Goal: Transaction & Acquisition: Purchase product/service

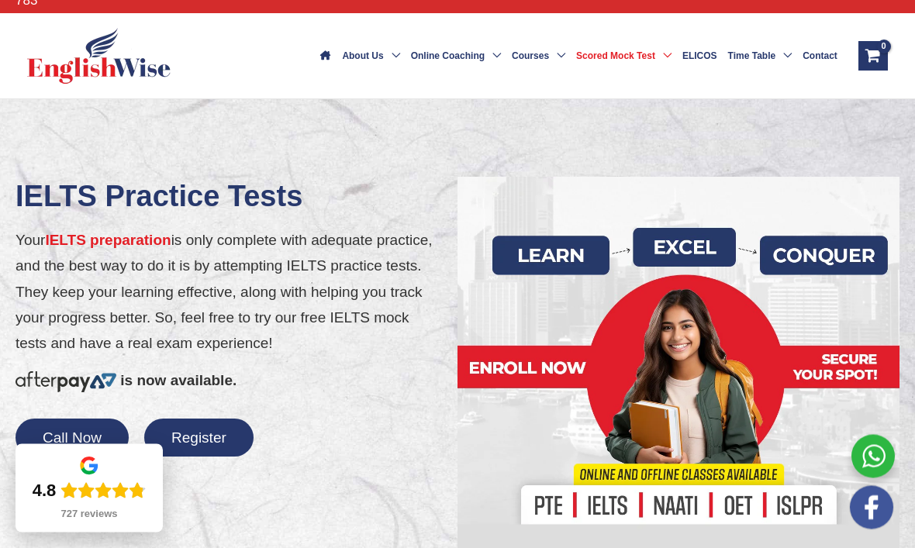
scroll to position [90, 0]
click at [229, 419] on button "Register" at bounding box center [198, 438] width 109 height 38
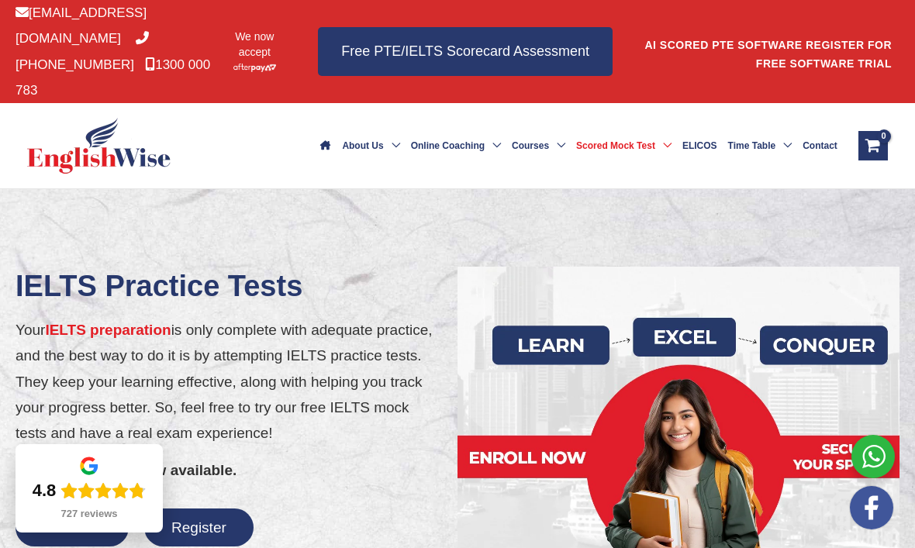
click at [512, 43] on link "Free PTE/IELTS Scorecard Assessment" at bounding box center [465, 51] width 295 height 49
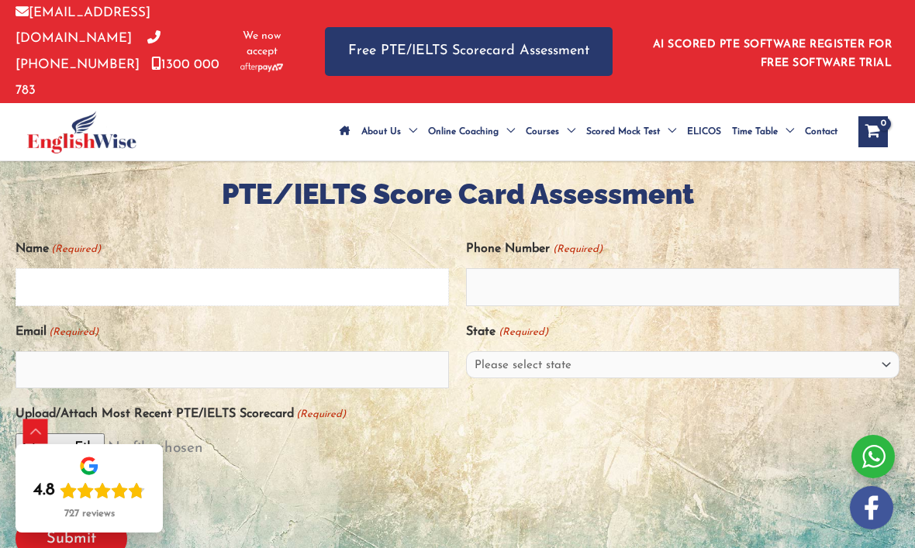
click at [211, 268] on input "Name (Required)" at bounding box center [232, 286] width 433 height 37
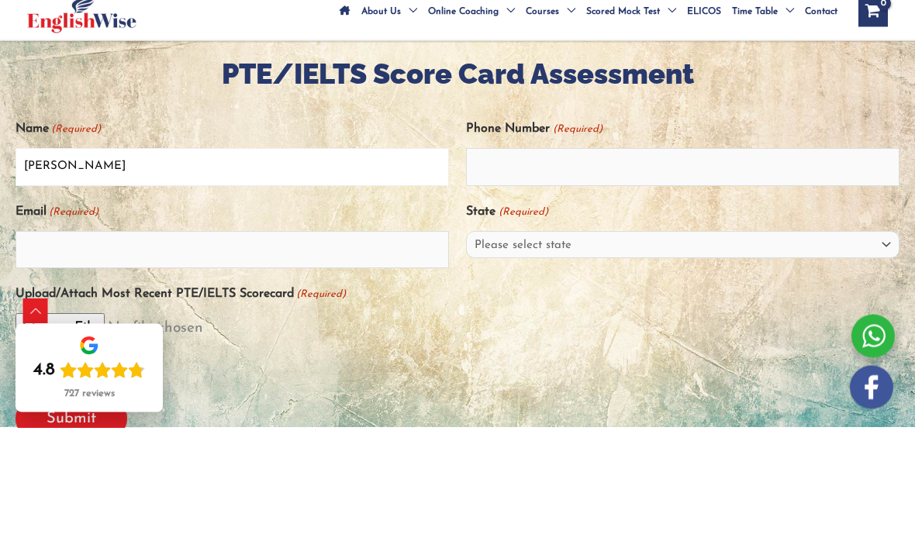
type input "[PERSON_NAME]"
click at [567, 269] on input "Phone Number (Required)" at bounding box center [682, 287] width 433 height 37
type input "kaur"
click at [138, 352] on input "Email (Required)" at bounding box center [232, 370] width 433 height 37
type input "ishwinder1234@yahoo.com"
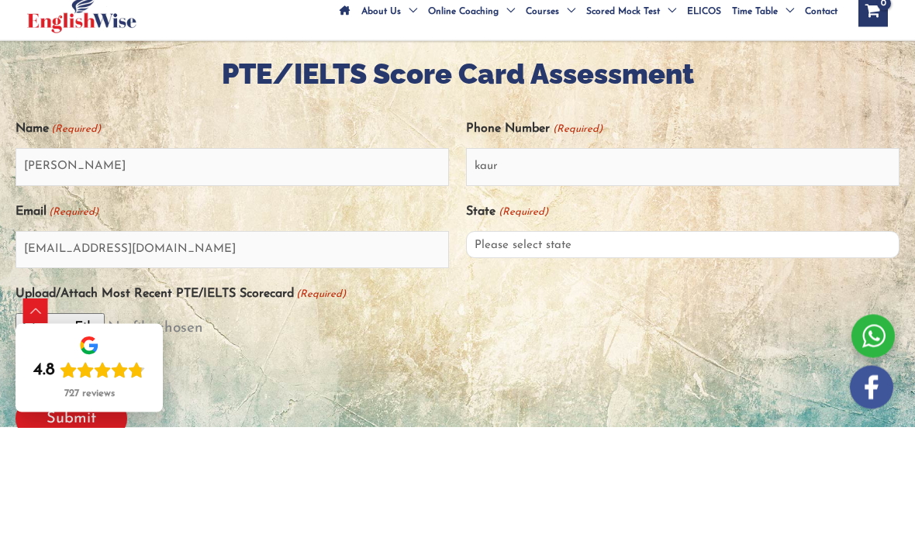
click at [557, 352] on select "Please select state New South Wales (NSW) Victoria (VIC) Queensland (QLD) South…" at bounding box center [682, 365] width 433 height 27
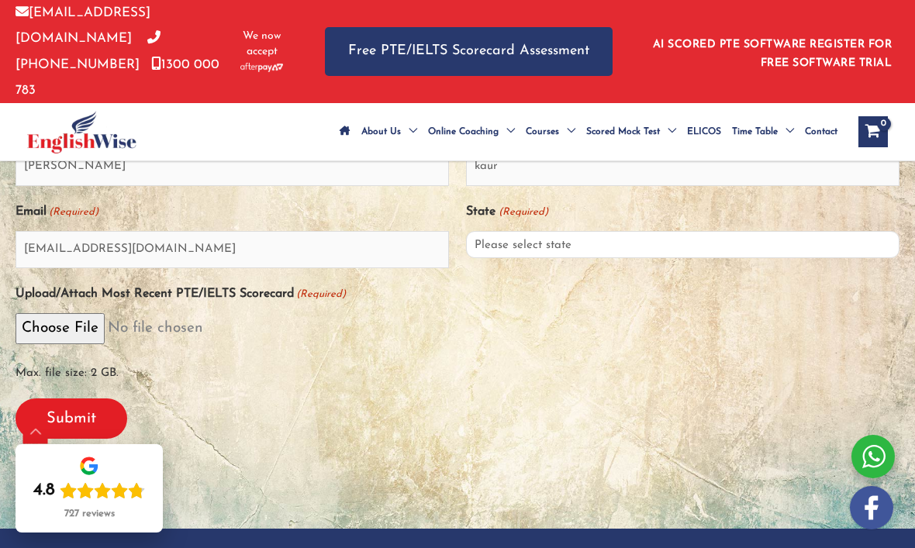
select select "New South Wales (NSW)"
click at [200, 313] on input "Upload/Attach Most Recent PTE/IELTS Scorecard (Required)" at bounding box center [458, 328] width 884 height 30
click at [105, 399] on input "Submit" at bounding box center [72, 419] width 112 height 40
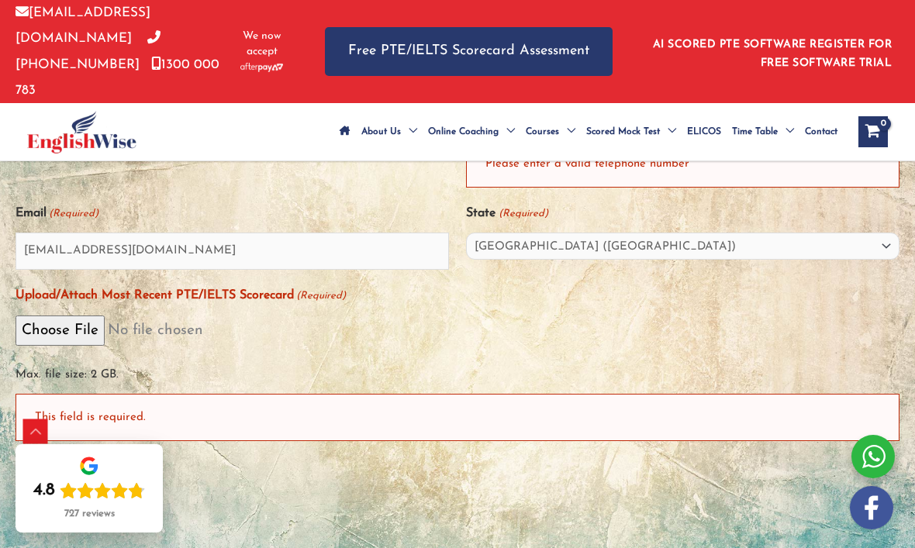
scroll to position [550, 0]
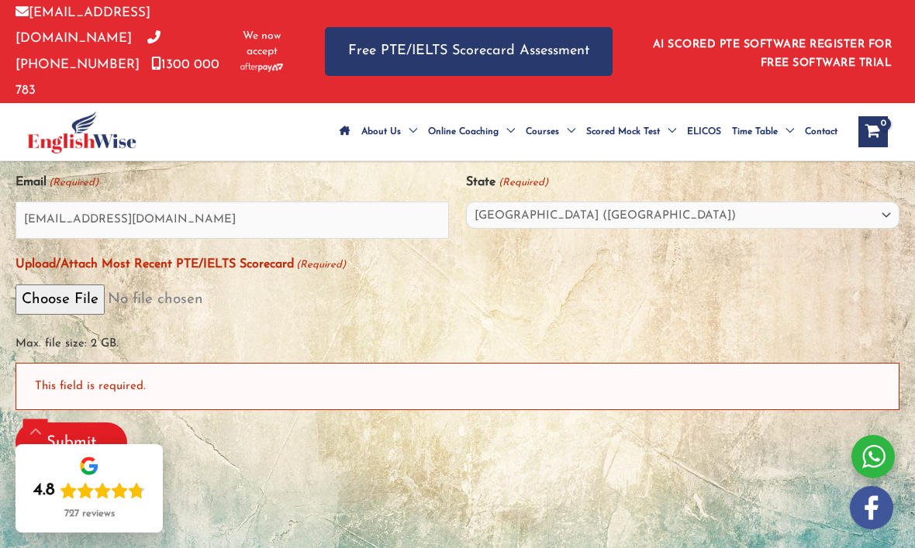
click at [171, 363] on div "This field is required." at bounding box center [458, 386] width 884 height 47
click at [134, 363] on div "This field is required." at bounding box center [458, 386] width 884 height 47
click at [105, 363] on div "This field is required." at bounding box center [458, 386] width 884 height 47
click at [173, 363] on div "This field is required." at bounding box center [458, 386] width 884 height 47
click at [155, 363] on div "This field is required." at bounding box center [458, 386] width 884 height 47
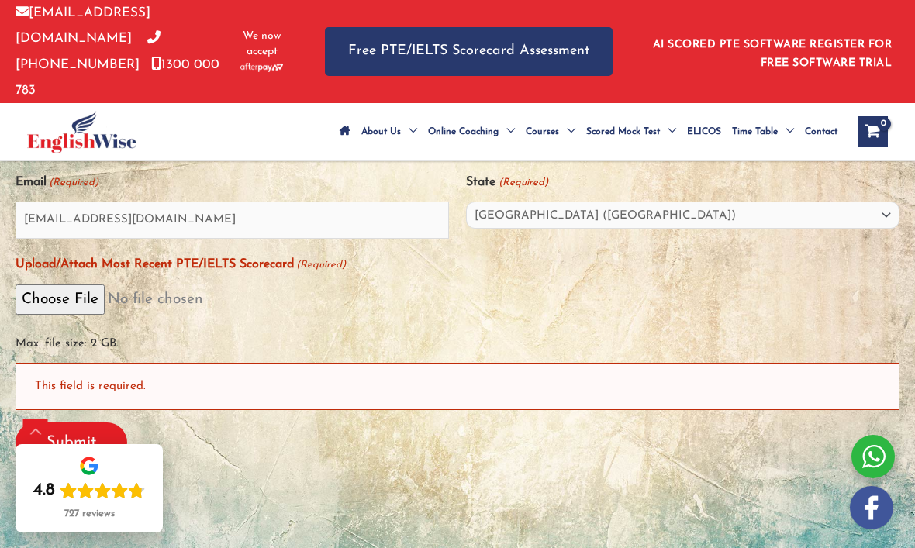
click at [102, 285] on input "Upload/Attach Most Recent PTE/IELTS Scorecard (Required)" at bounding box center [458, 300] width 884 height 30
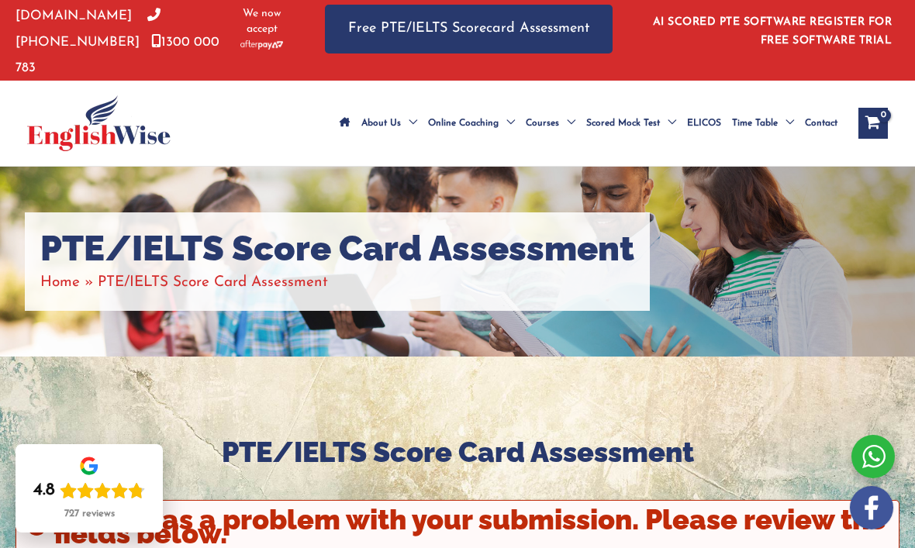
scroll to position [22, 0]
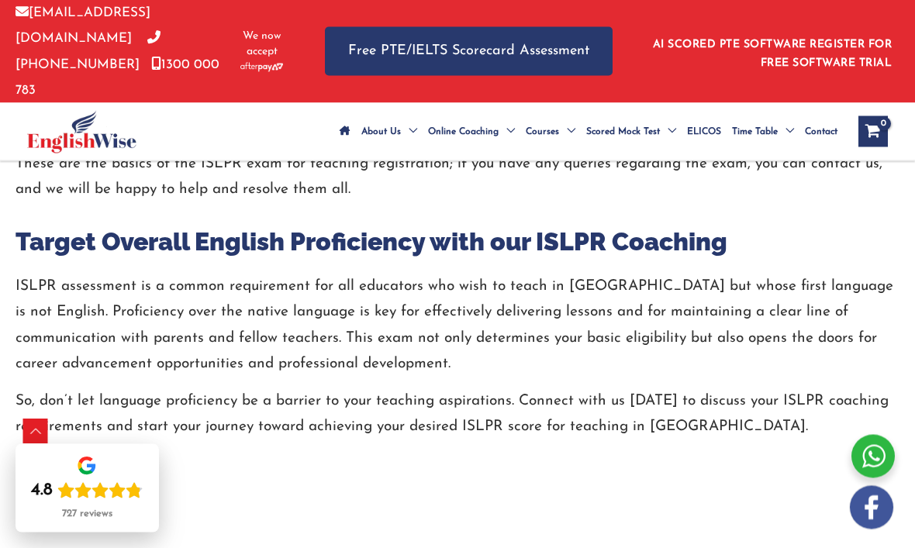
scroll to position [2707, 0]
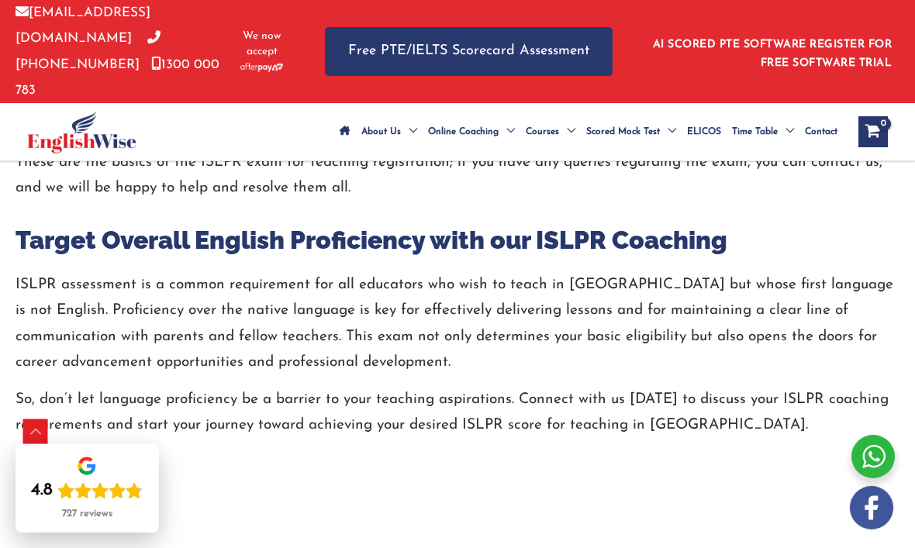
click at [115, 474] on span "Contact Us" at bounding box center [78, 485] width 78 height 22
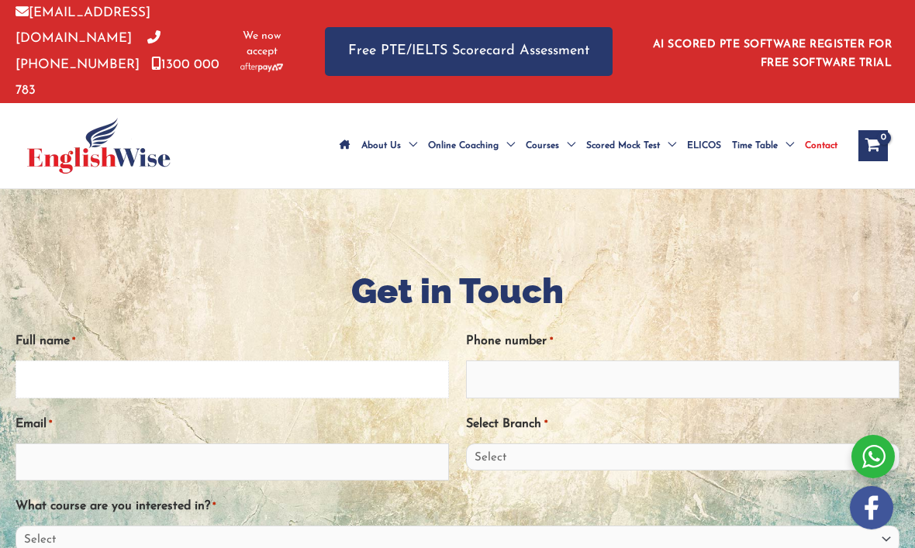
click at [126, 361] on input "Full name *" at bounding box center [232, 379] width 433 height 37
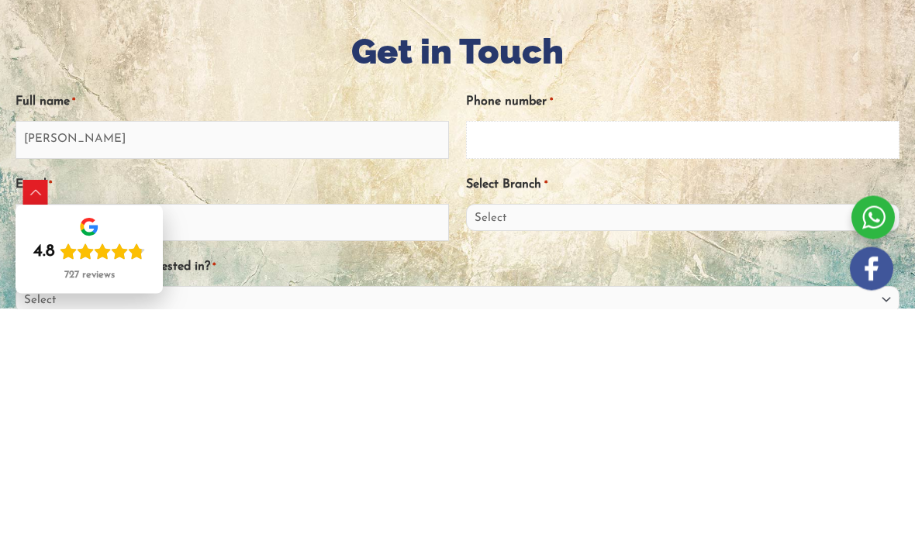
click at [546, 361] on input "Phone number *" at bounding box center [682, 379] width 433 height 37
click at [97, 361] on input "[PERSON_NAME]" at bounding box center [232, 379] width 433 height 37
type input "[PERSON_NAME]"
click at [518, 361] on input "Phone number *" at bounding box center [682, 379] width 433 height 37
type input "0457268190"
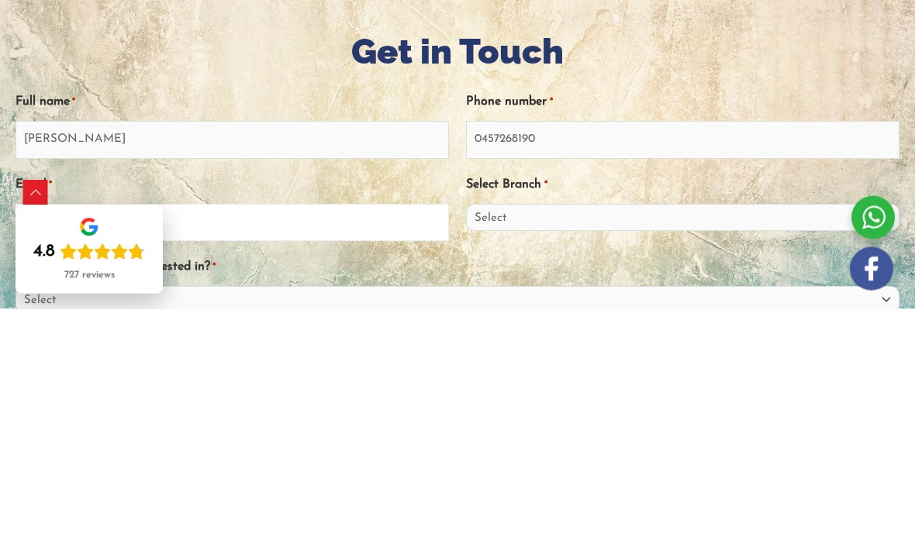
click at [179, 443] on input "Email *" at bounding box center [232, 461] width 433 height 37
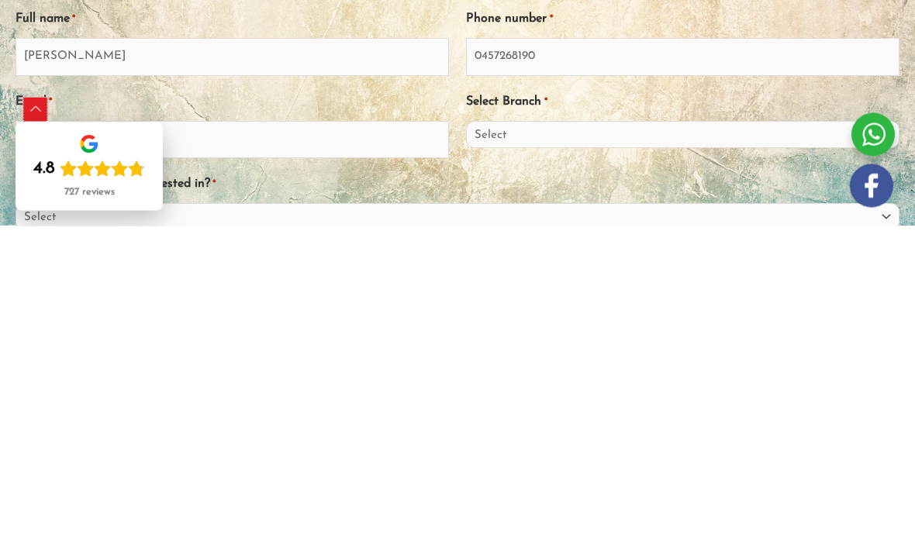
click at [44, 419] on div "Scroll to Top" at bounding box center [35, 431] width 25 height 25
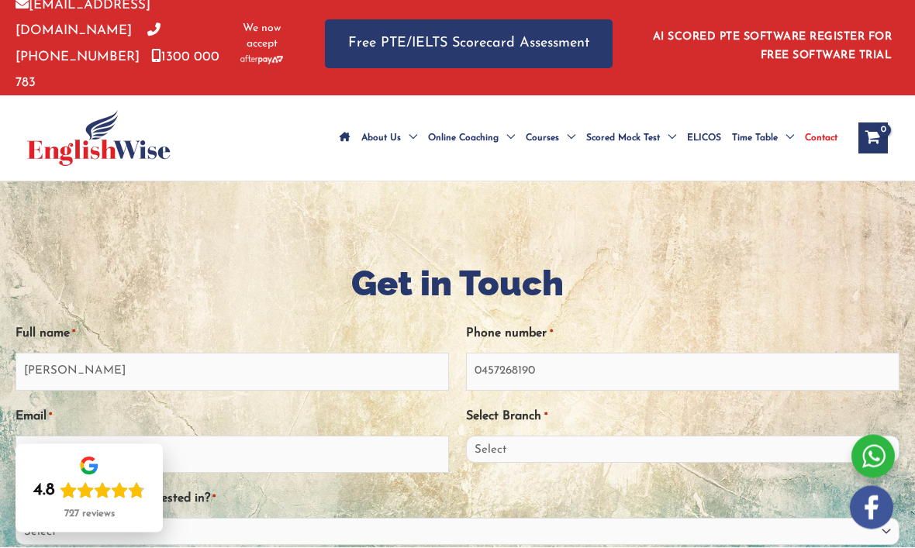
scroll to position [9, 0]
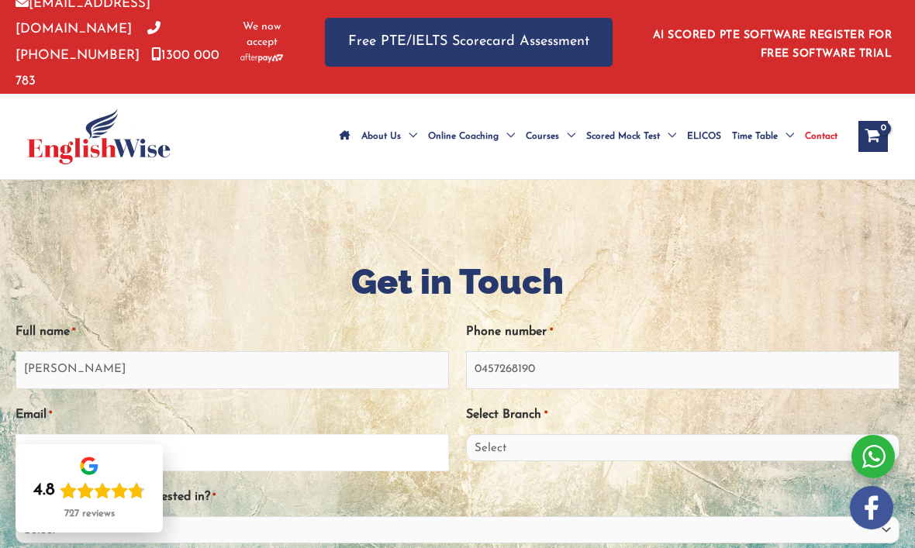
click at [43, 434] on input "i" at bounding box center [232, 452] width 433 height 37
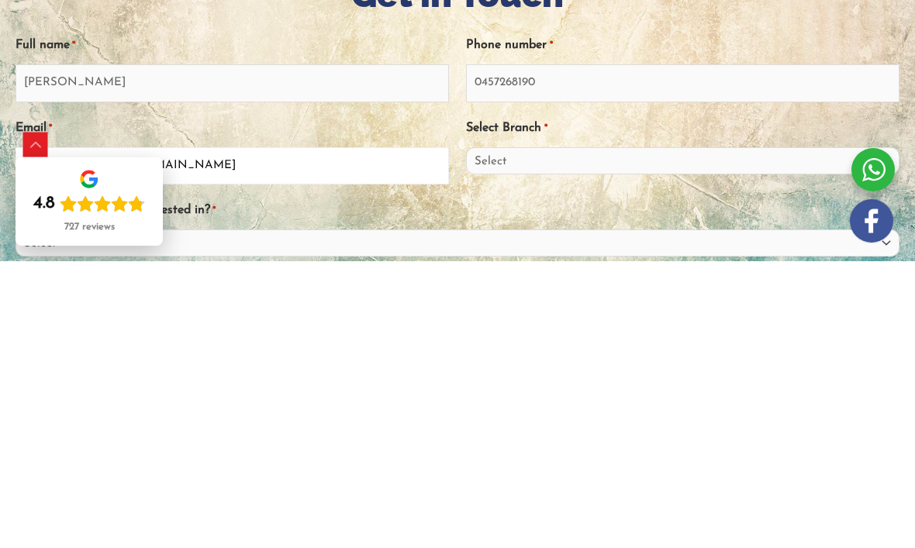
type input "ishwinder1234@yahoo.com"
click at [884, 434] on select "Select Sydney City Center Sydney Parramatta EnglishWise Global Brisbane Gold Co…" at bounding box center [682, 447] width 433 height 27
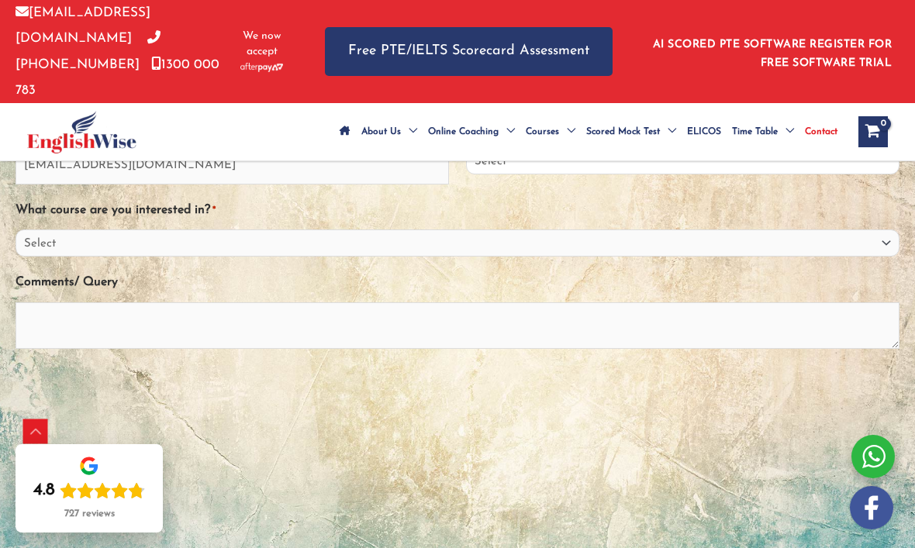
select select "Sydney Parramatta"
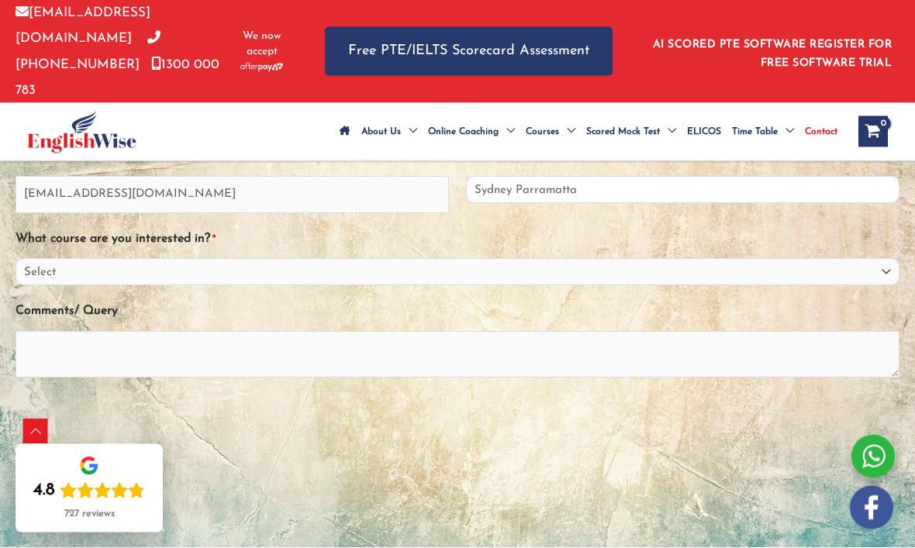
scroll to position [263, 0]
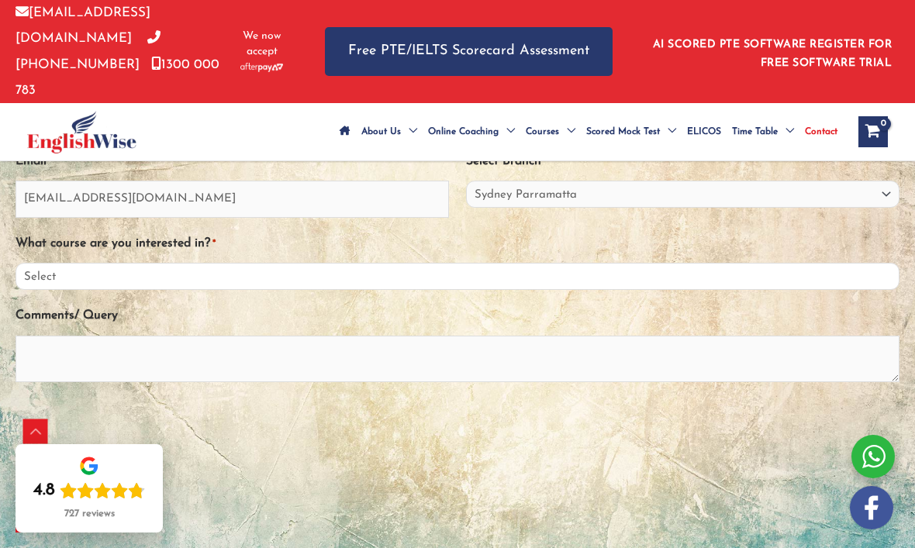
click at [126, 263] on select "Select PTE NAATI IELTS OET General English" at bounding box center [458, 276] width 884 height 27
click at [124, 263] on select "Select PTE NAATI IELTS OET General English" at bounding box center [458, 276] width 884 height 27
select select "IELTS"
click at [142, 336] on textarea "Comments/ Query" at bounding box center [458, 359] width 884 height 47
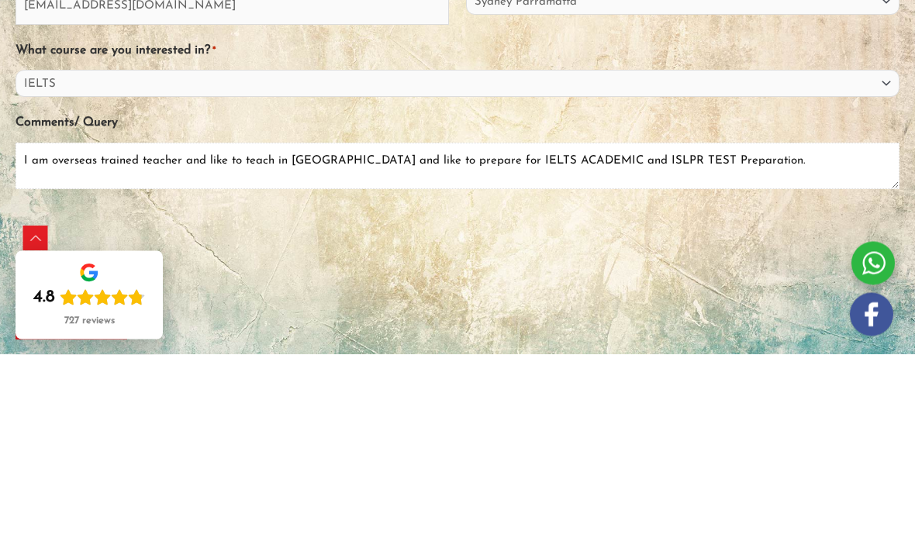
type textarea "I am overseas trained teacher and like to teach in Australia and like to prepar…"
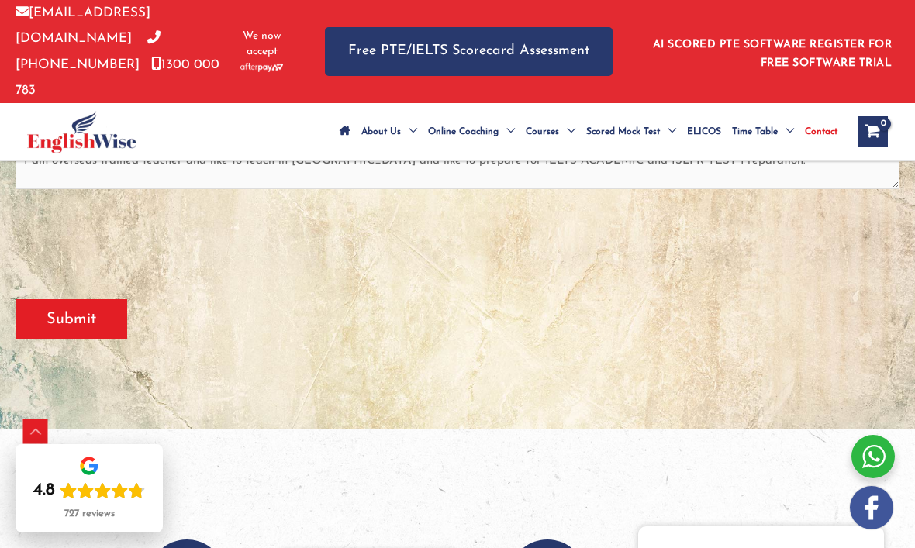
click at [101, 299] on input "Submit" at bounding box center [72, 319] width 112 height 40
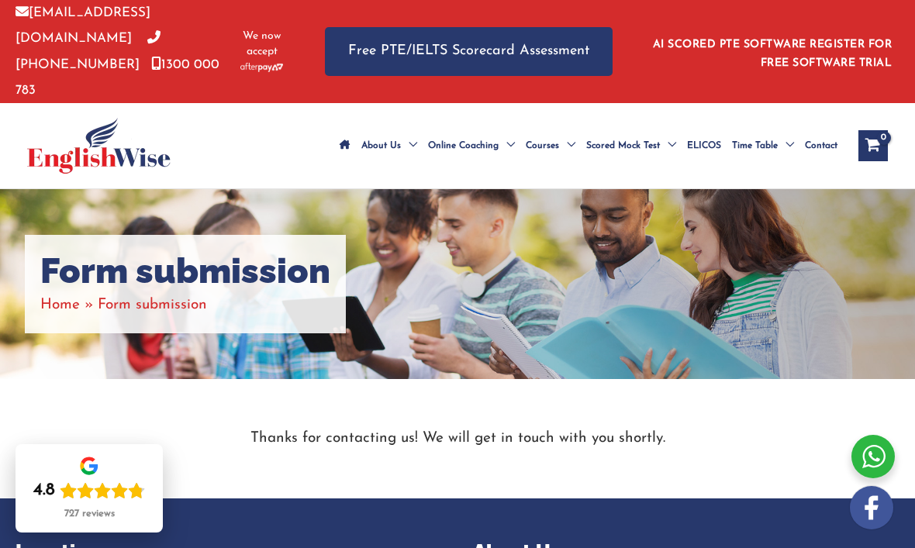
click at [830, 119] on span "Contact" at bounding box center [821, 146] width 33 height 54
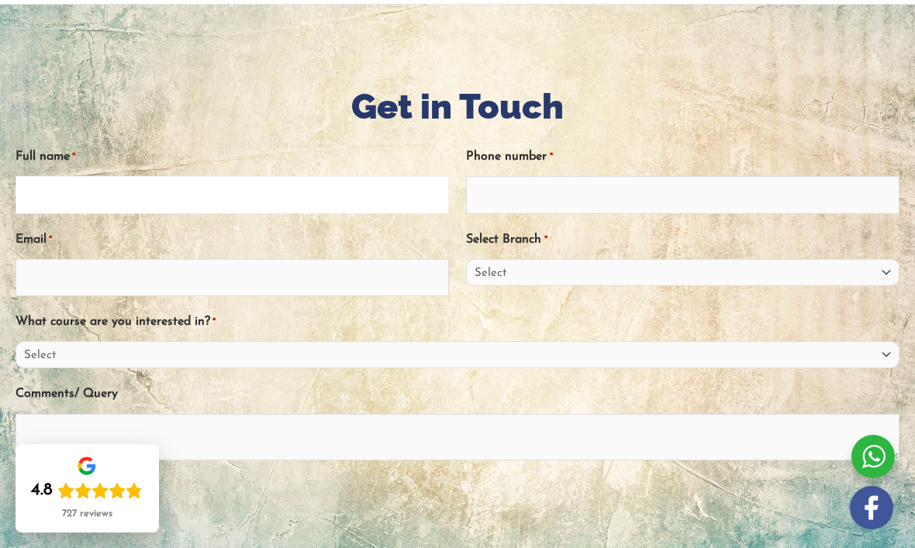
click at [237, 176] on input "Full name *" at bounding box center [232, 194] width 433 height 37
type input "Ishwinder"
click at [591, 177] on input "Phone number *" at bounding box center [682, 195] width 433 height 37
type input "kaur"
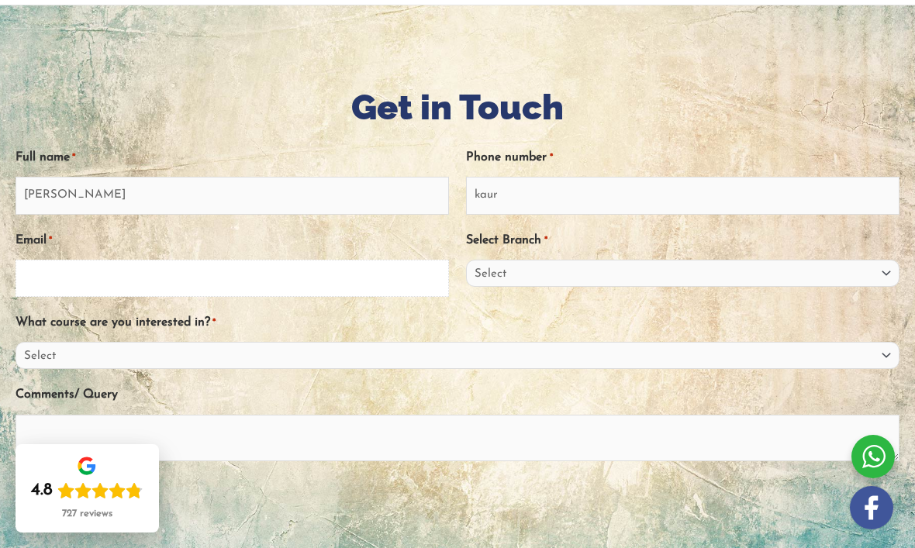
click at [148, 260] on input "Email *" at bounding box center [232, 278] width 433 height 37
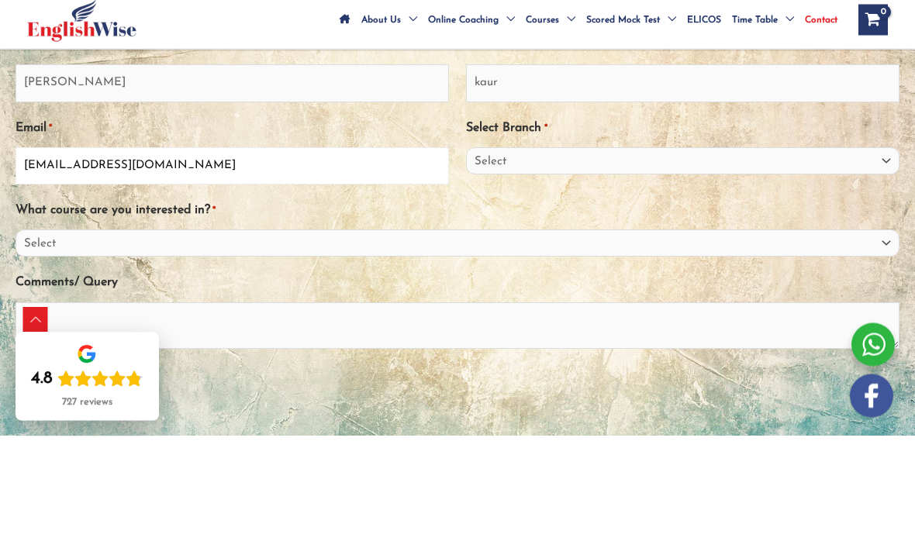
type input "ishwinder1234@yahoo.com"
click at [888, 260] on select "Select Sydney City Center Sydney Parramatta EnglishWise Global Brisbane Gold Co…" at bounding box center [682, 273] width 433 height 27
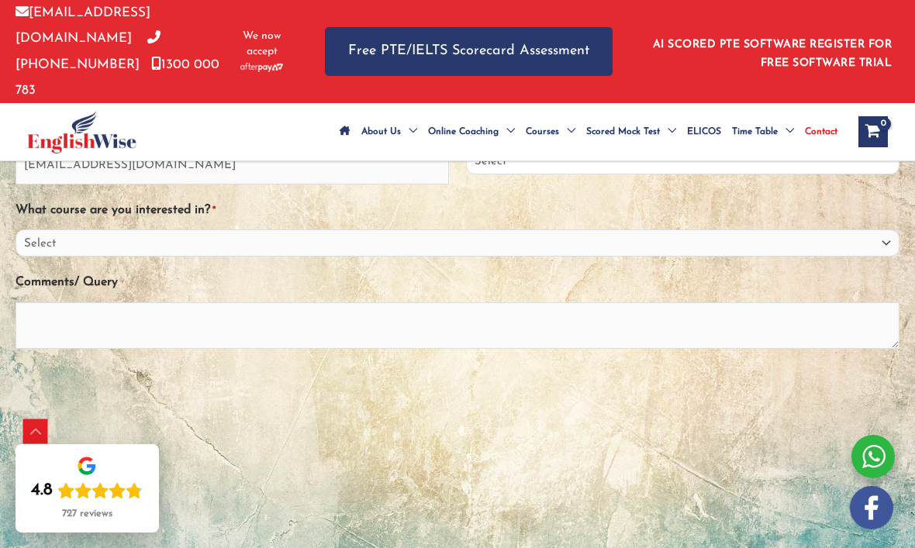
select select "Sydney Parramatta"
click at [890, 230] on select "Select PTE NAATI IELTS OET General English" at bounding box center [458, 243] width 884 height 27
click at [885, 230] on select "Select PTE NAATI IELTS OET General English" at bounding box center [458, 243] width 884 height 27
select select "IELTS"
click at [140, 302] on textarea "Comments/ Query" at bounding box center [458, 325] width 884 height 47
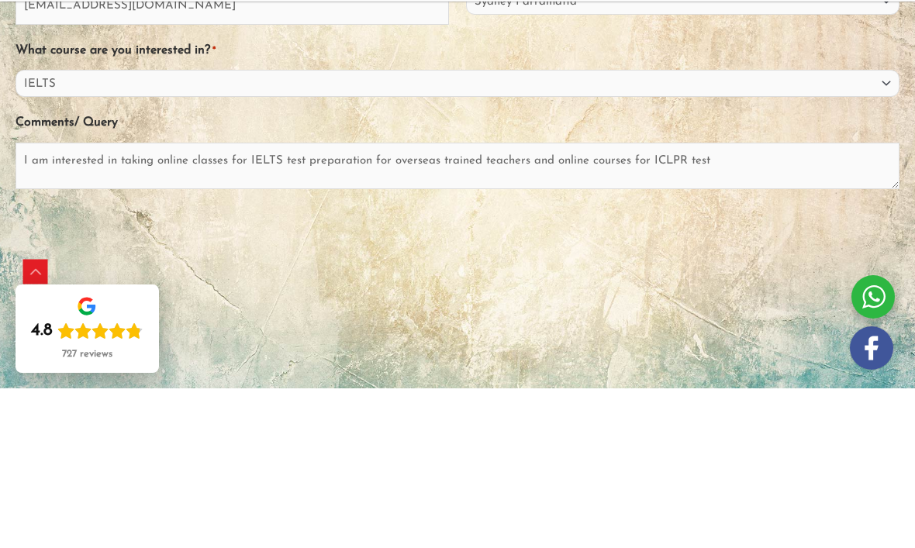
scroll to position [456, 0]
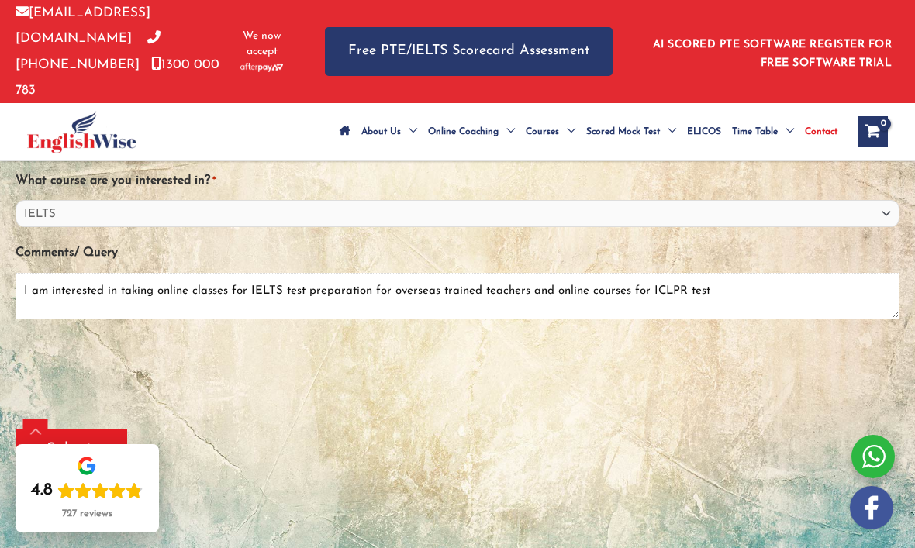
click at [720, 273] on textarea "I am interested in taking online classes for IELTS test preparation for oversea…" at bounding box center [458, 296] width 884 height 47
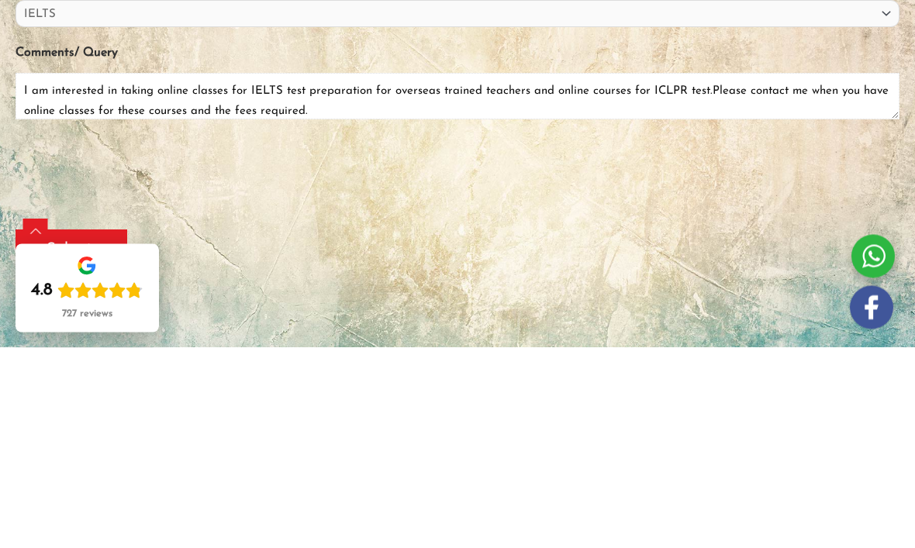
type textarea "I am interested in taking online classes for IELTS test preparation for oversea…"
click at [104, 430] on input "Submit" at bounding box center [72, 450] width 112 height 40
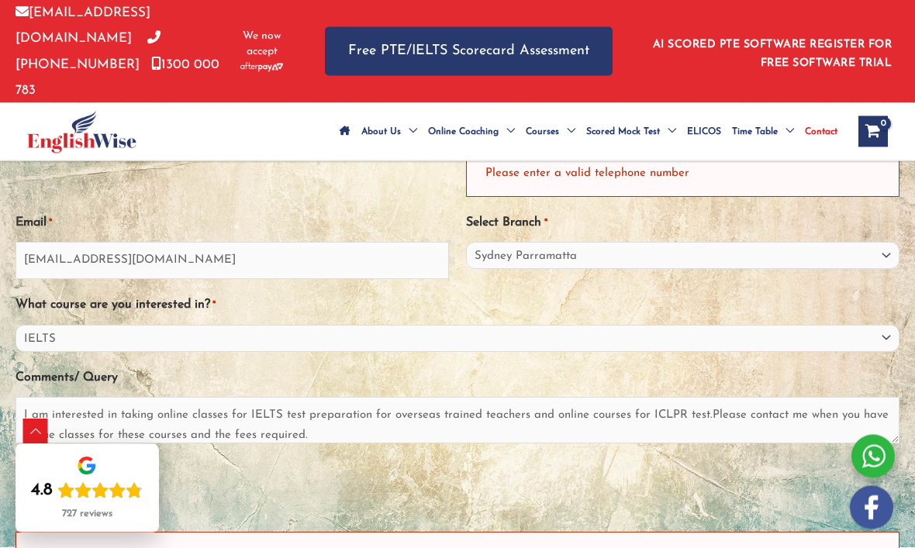
scroll to position [213, 0]
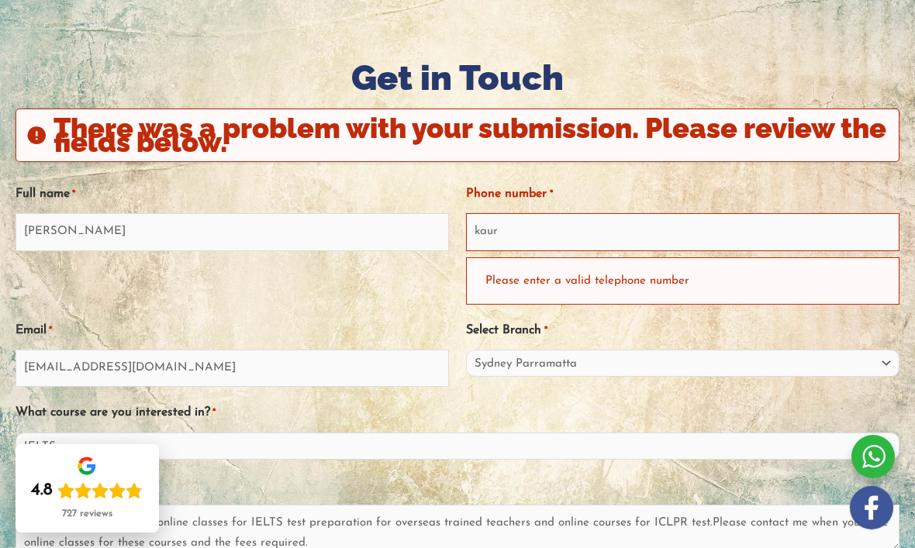
click at [555, 261] on div "Please enter a valid telephone number" at bounding box center [682, 280] width 433 height 47
click at [509, 213] on input "kaur" at bounding box center [682, 231] width 433 height 37
type input "k"
click at [115, 213] on input "Ishwinder" at bounding box center [232, 231] width 433 height 37
type input "Ishwinder kaur"
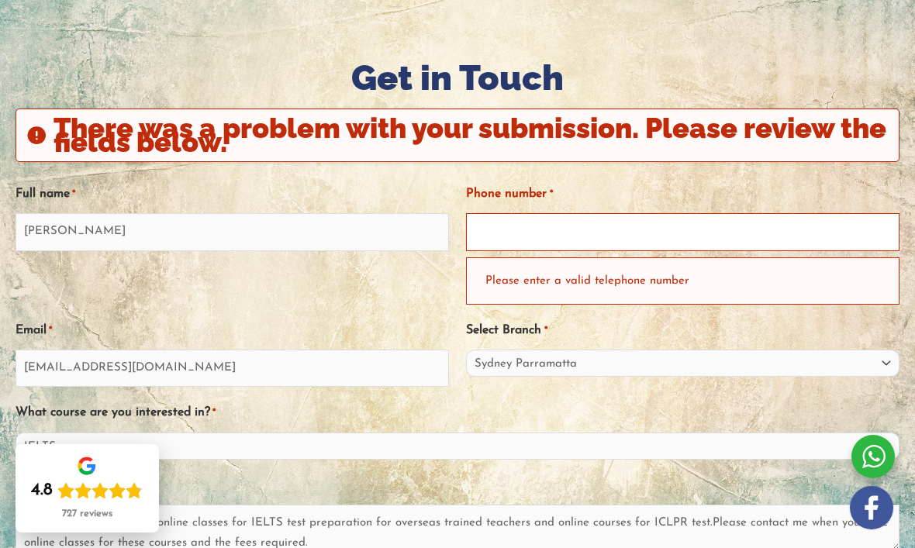
click at [536, 213] on input "Phone number *" at bounding box center [682, 231] width 433 height 37
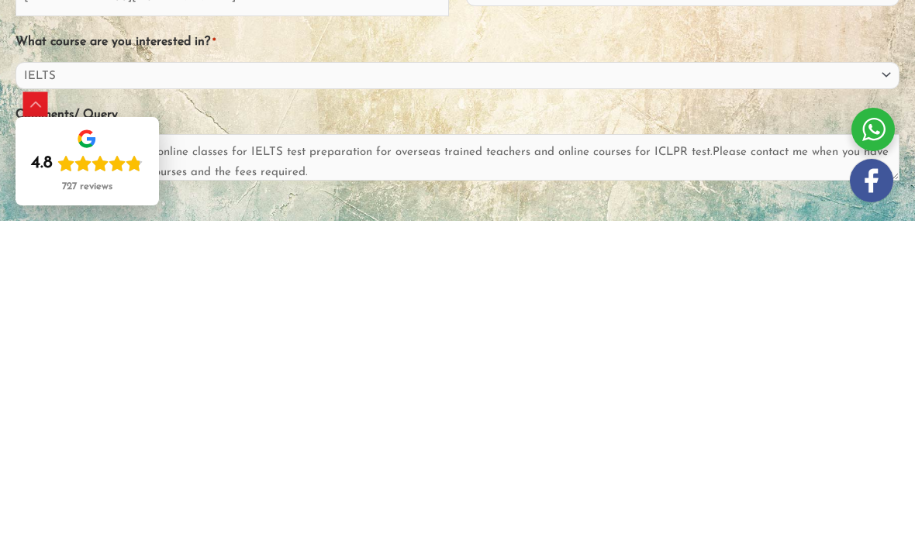
scroll to position [319, 0]
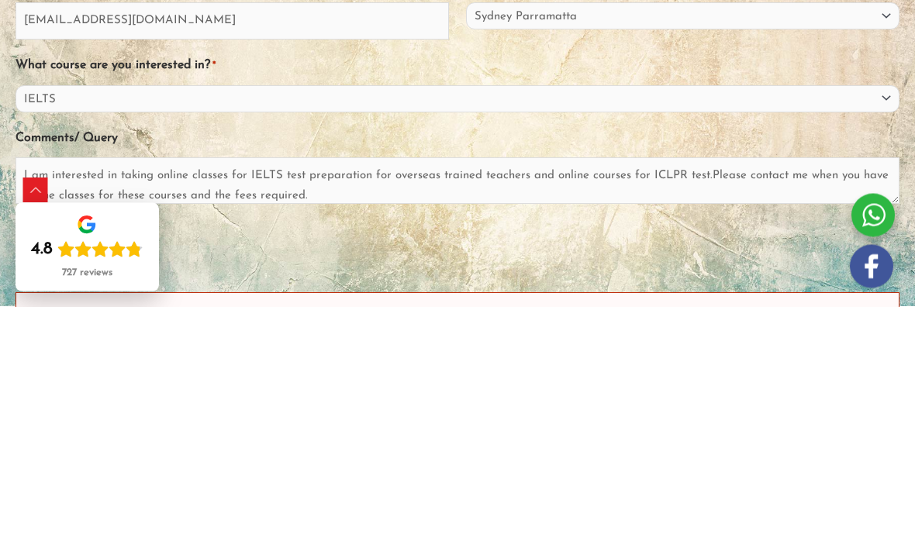
type input "0457268190"
click at [78, 327] on select "Select PTE NAATI IELTS OET General English" at bounding box center [458, 340] width 884 height 27
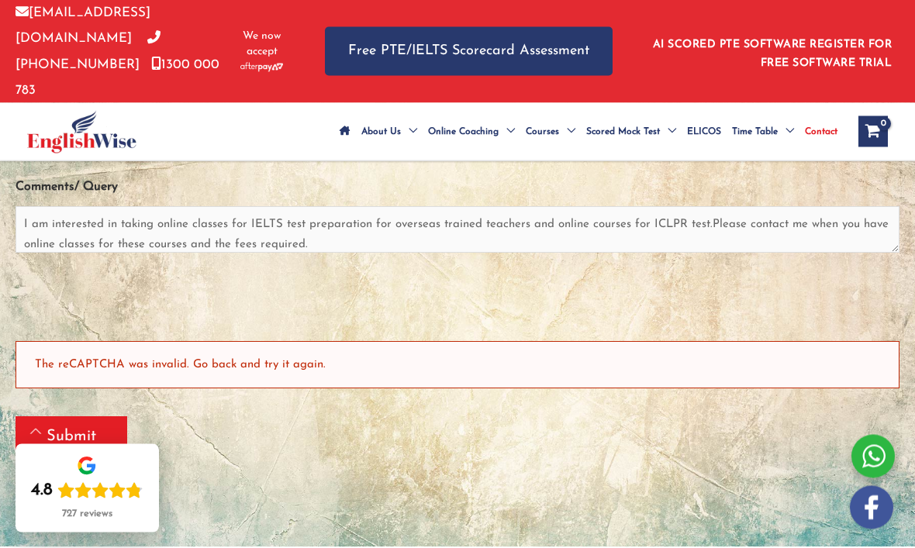
scroll to position [488, 0]
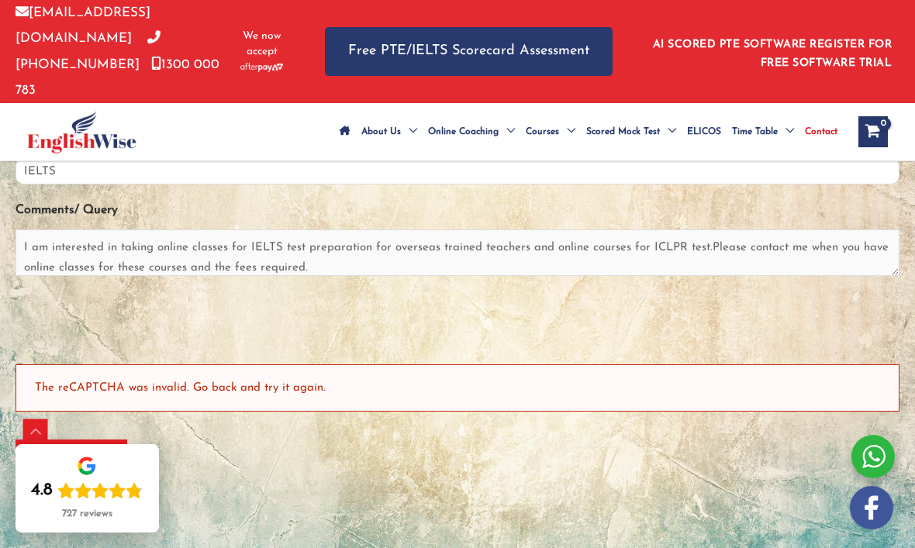
click at [84, 157] on select "Select PTE NAATI IELTS OET General English" at bounding box center [458, 170] width 884 height 27
click at [116, 440] on input "Submit" at bounding box center [72, 460] width 112 height 40
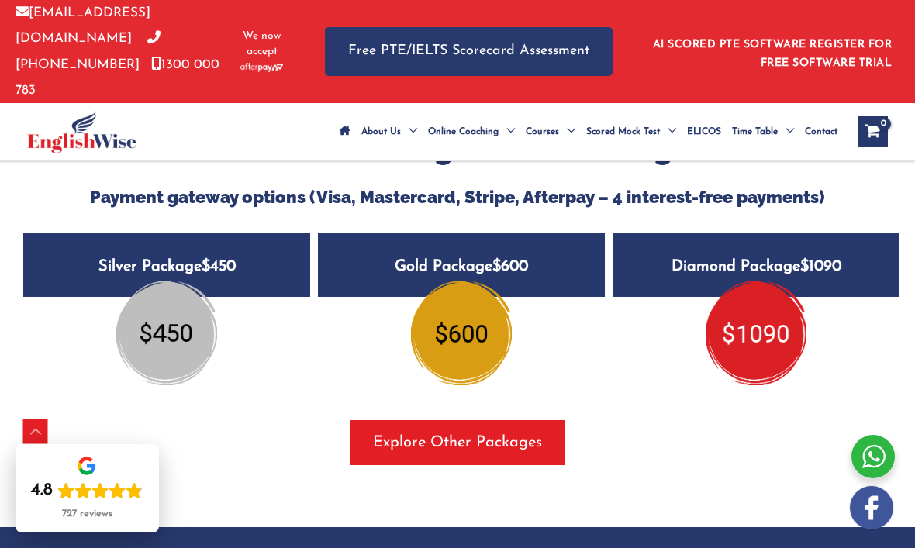
scroll to position [1850, 0]
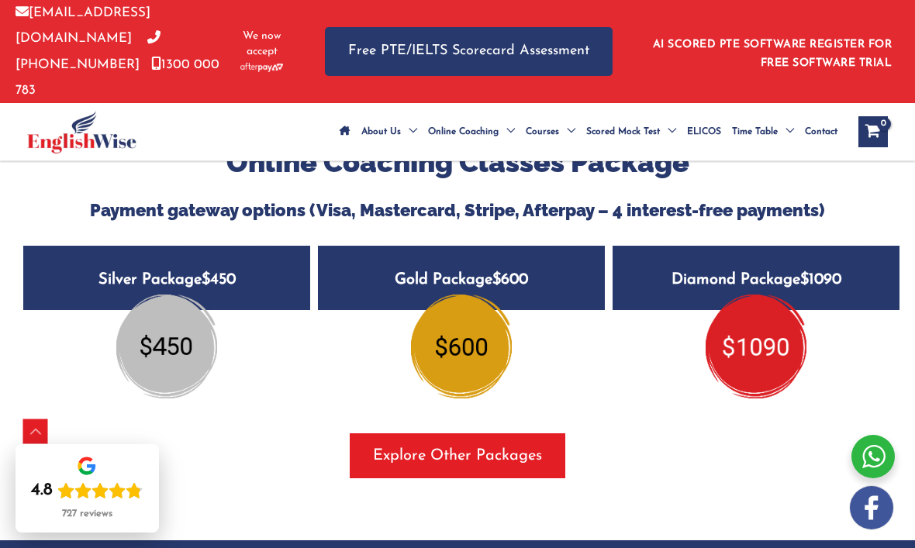
click at [236, 272] on span "$450" at bounding box center [219, 280] width 34 height 16
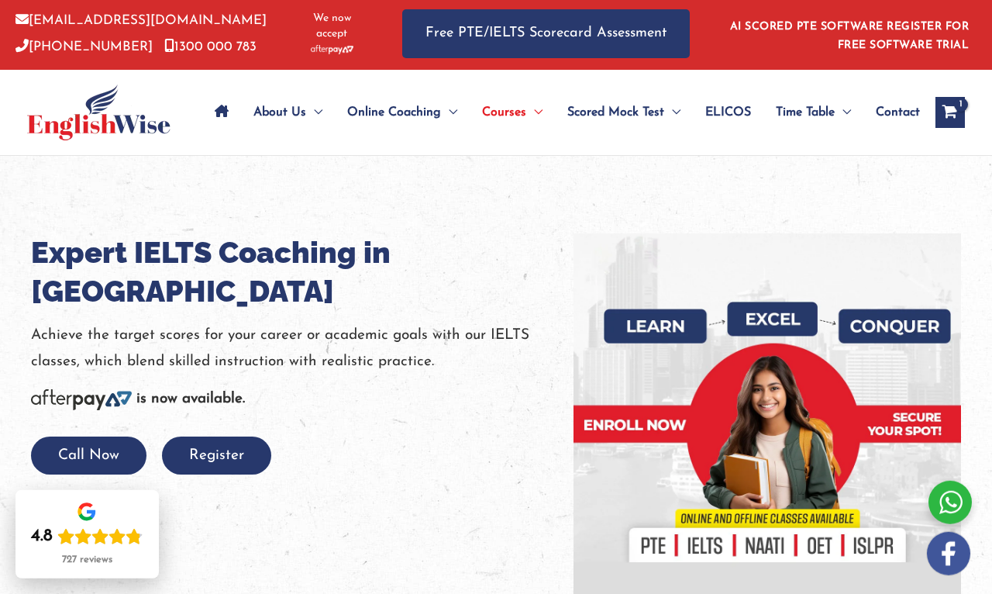
scroll to position [0, 0]
